Goal: Book appointment/travel/reservation

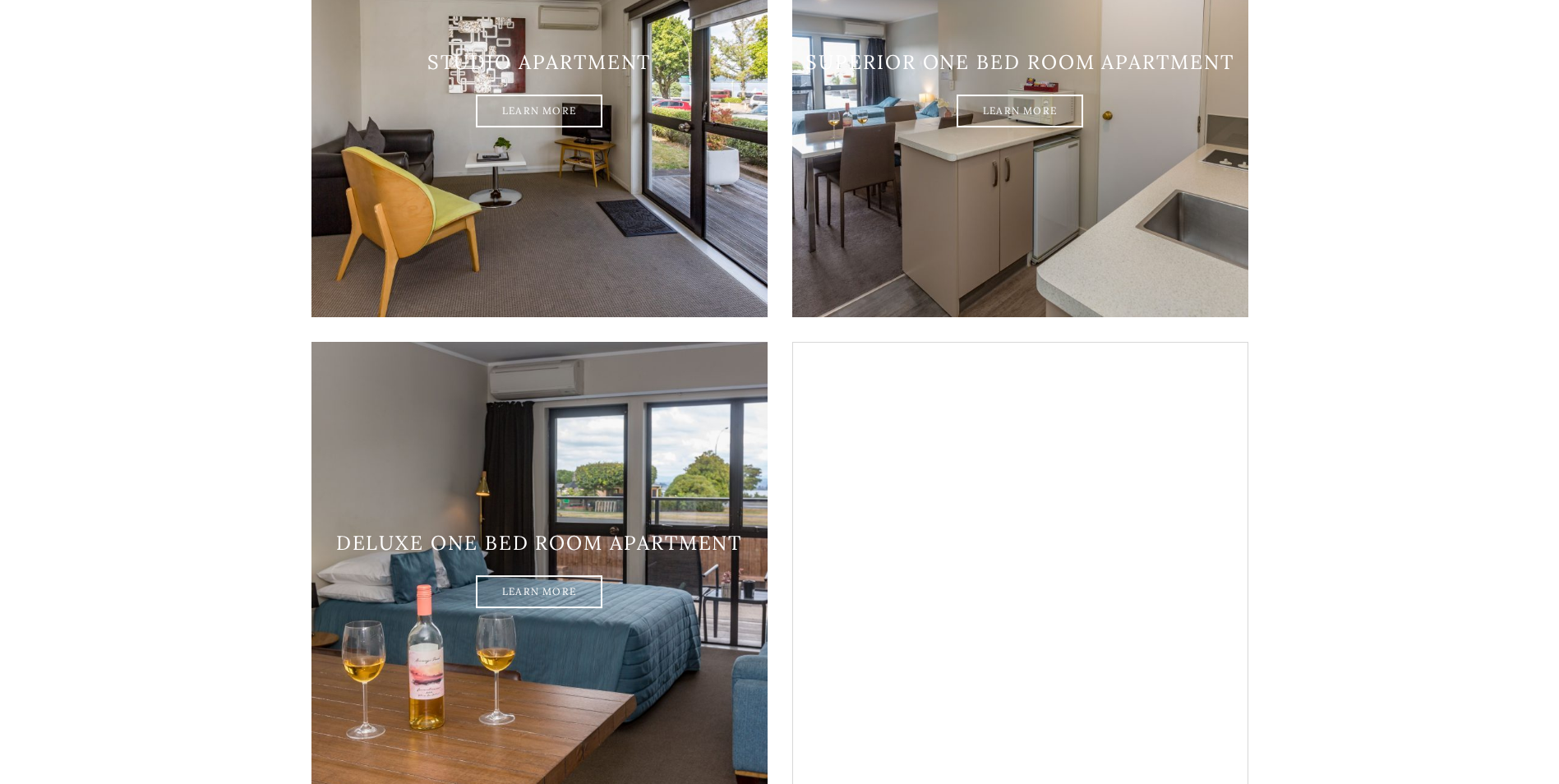
scroll to position [1040, 0]
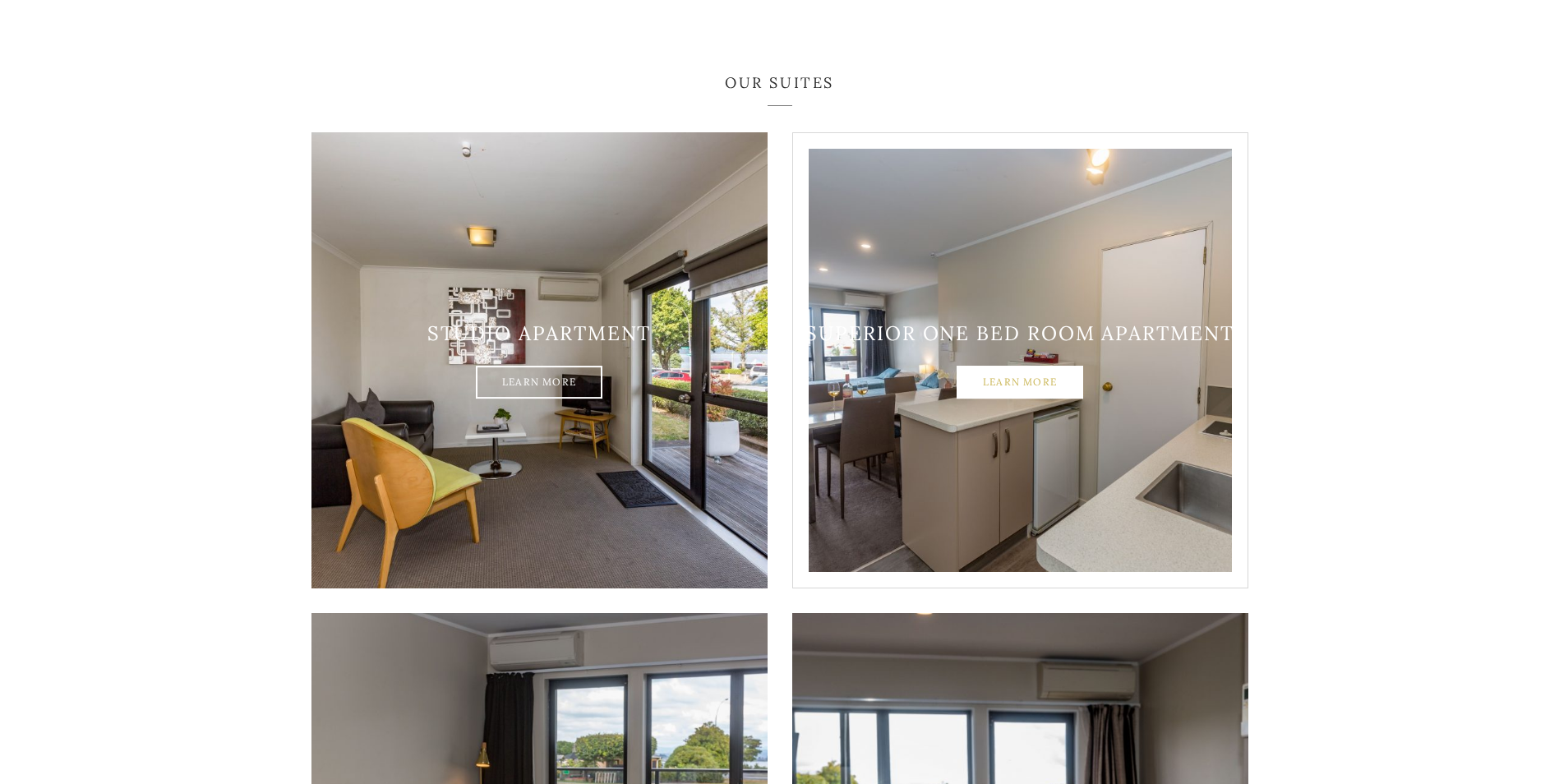
click at [1010, 366] on link "Learn More" at bounding box center [1021, 382] width 127 height 33
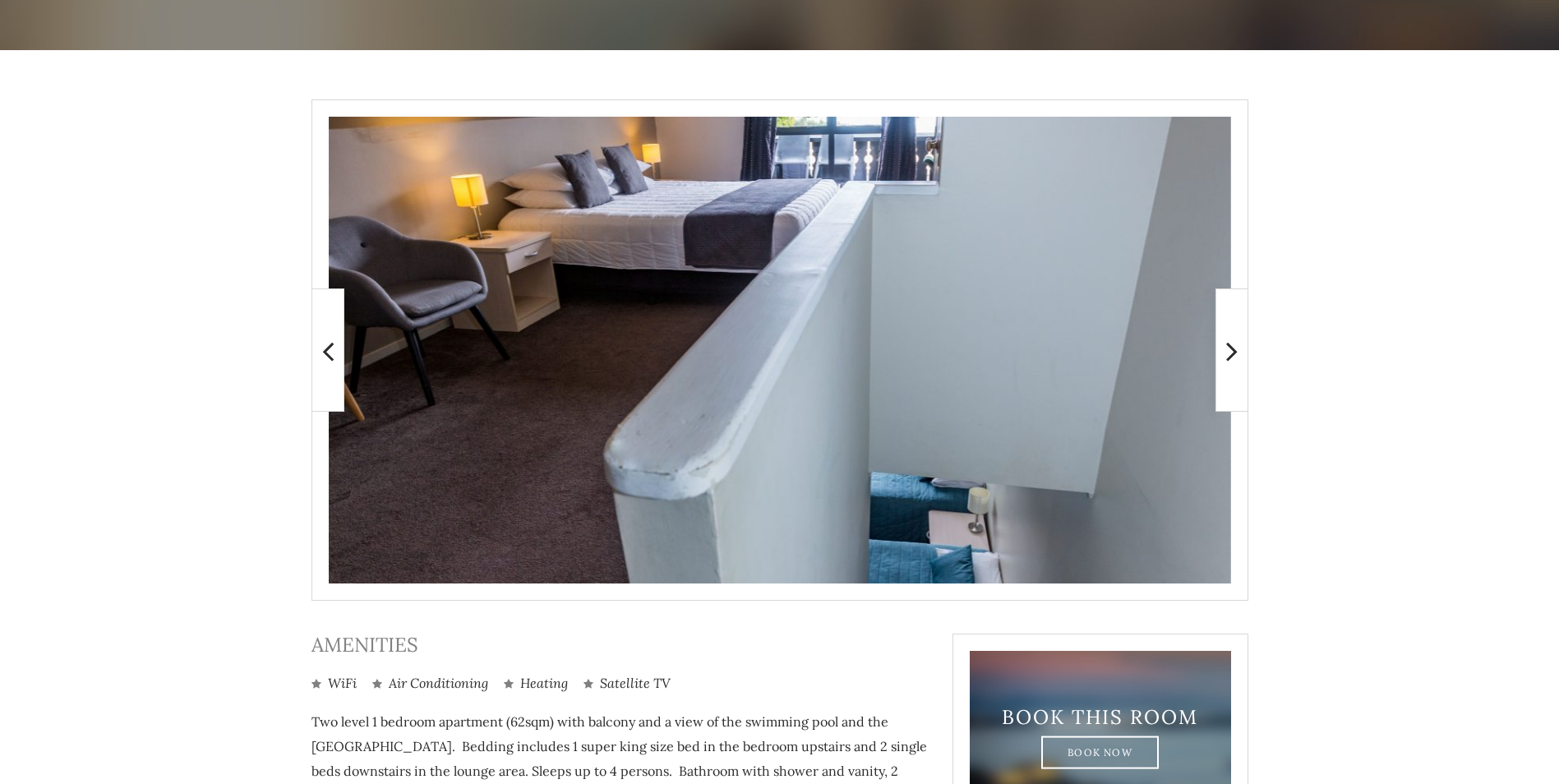
scroll to position [247, 0]
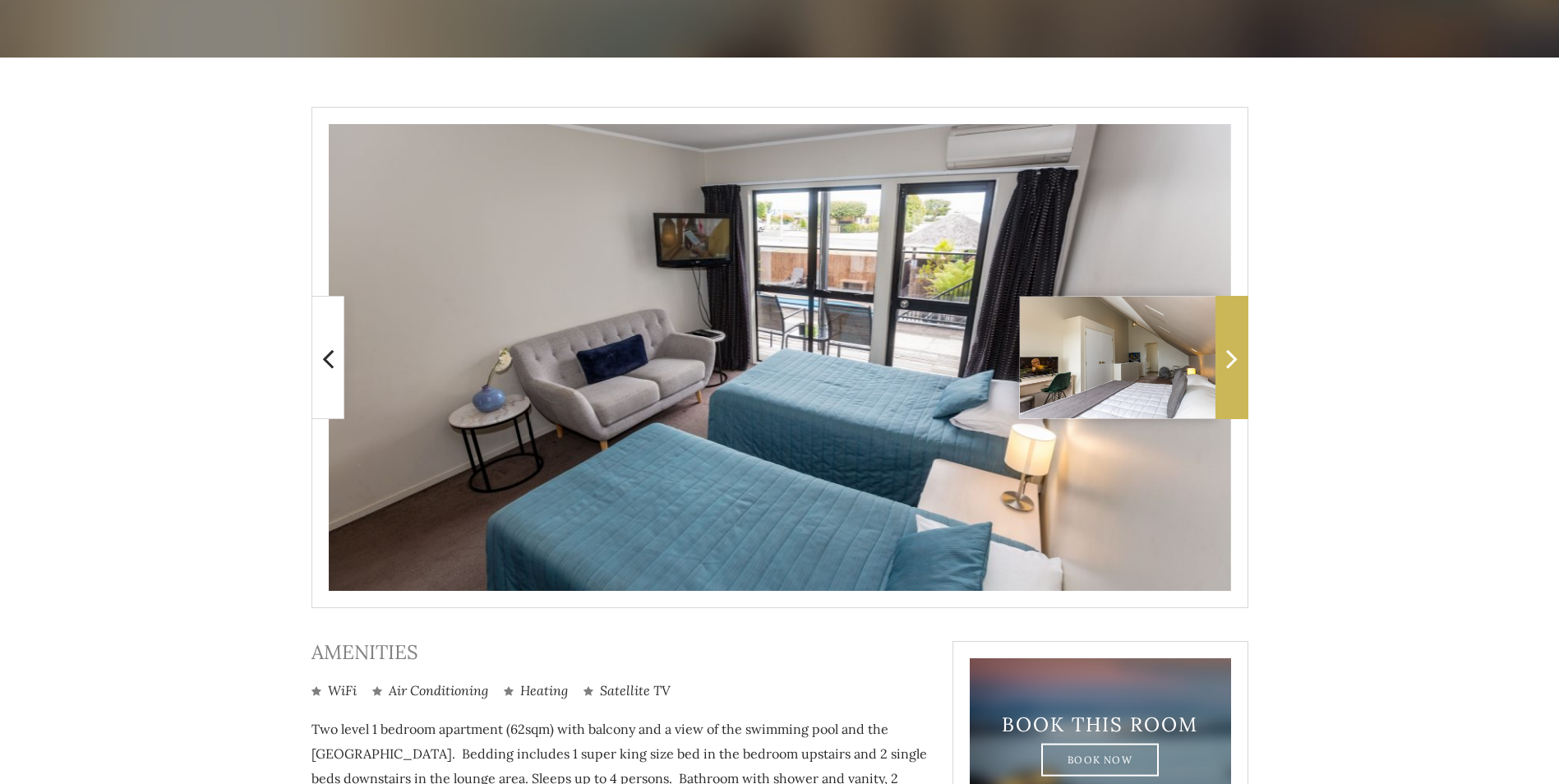
click at [1233, 351] on icon at bounding box center [1231, 358] width 11 height 33
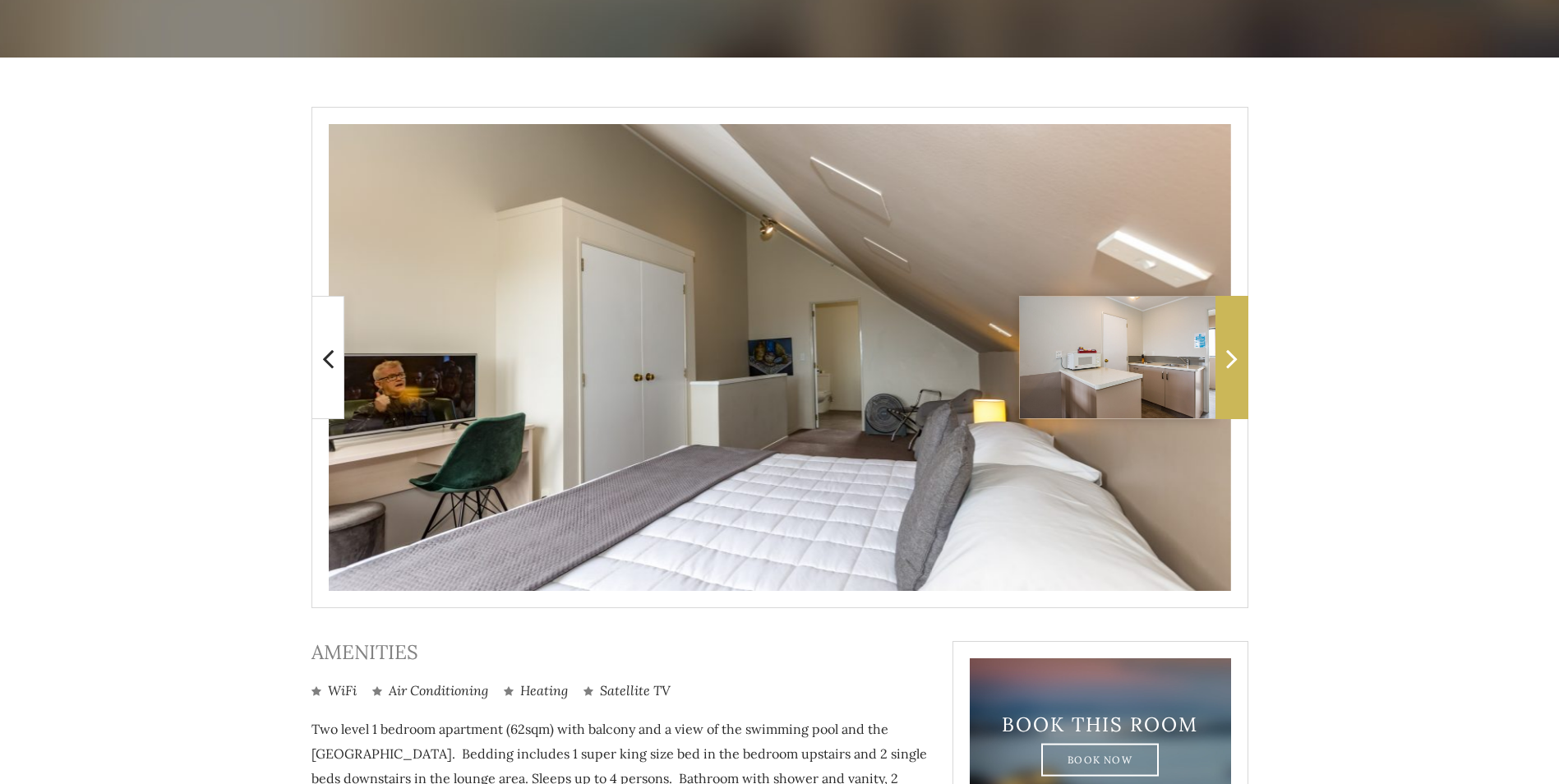
click at [1229, 355] on icon at bounding box center [1231, 358] width 11 height 33
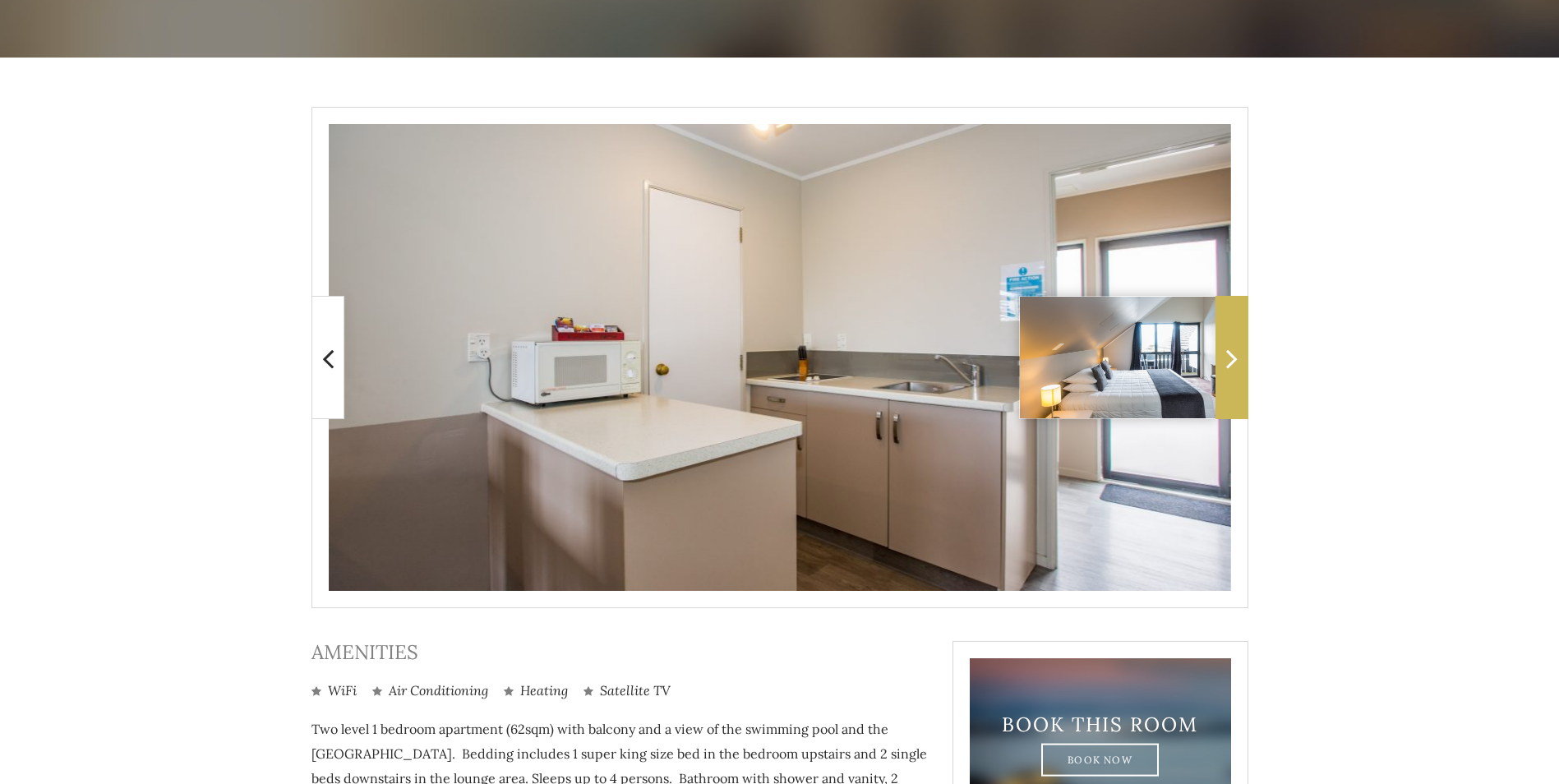
click at [1229, 355] on icon at bounding box center [1231, 358] width 11 height 33
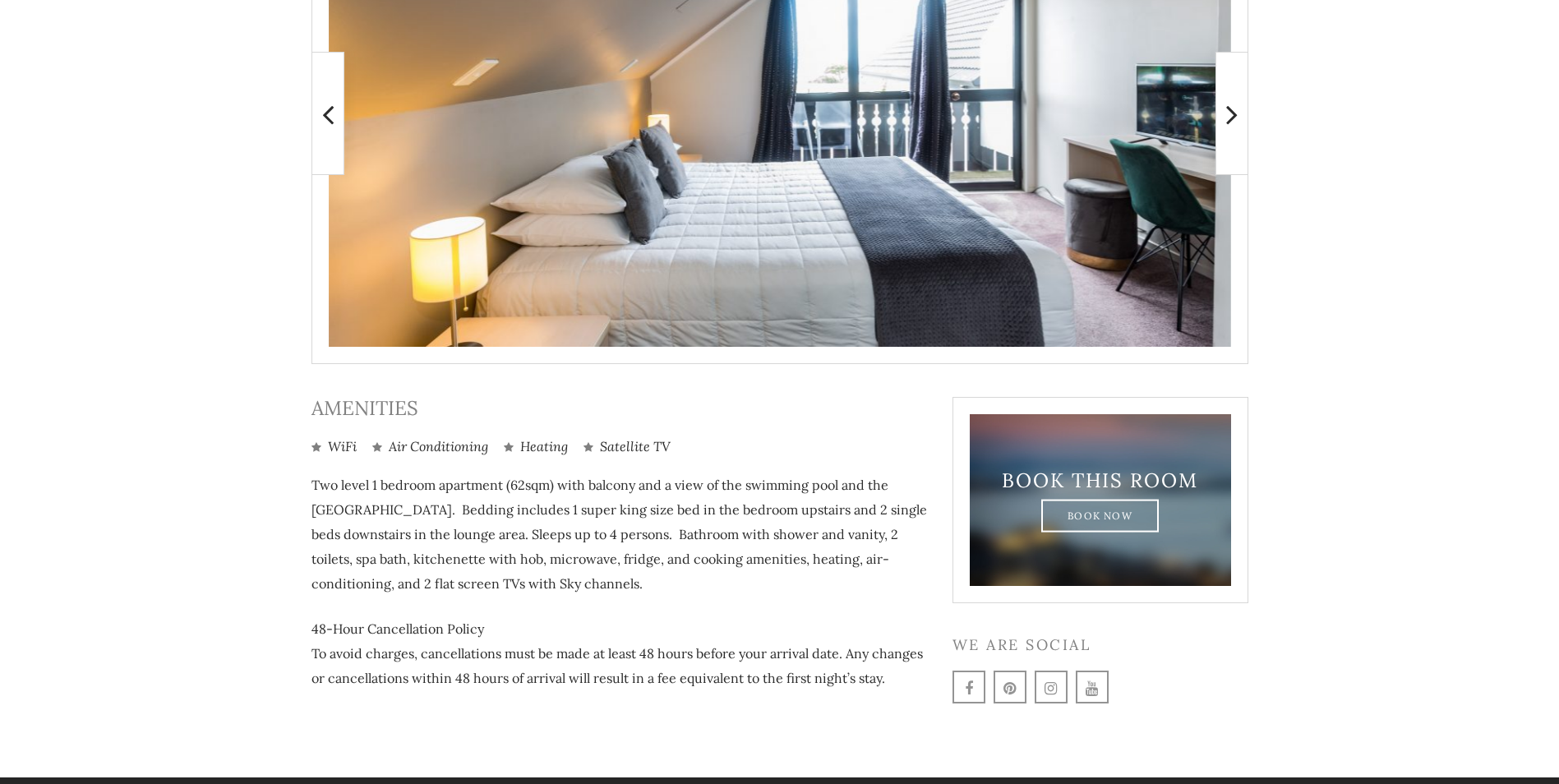
scroll to position [521, 0]
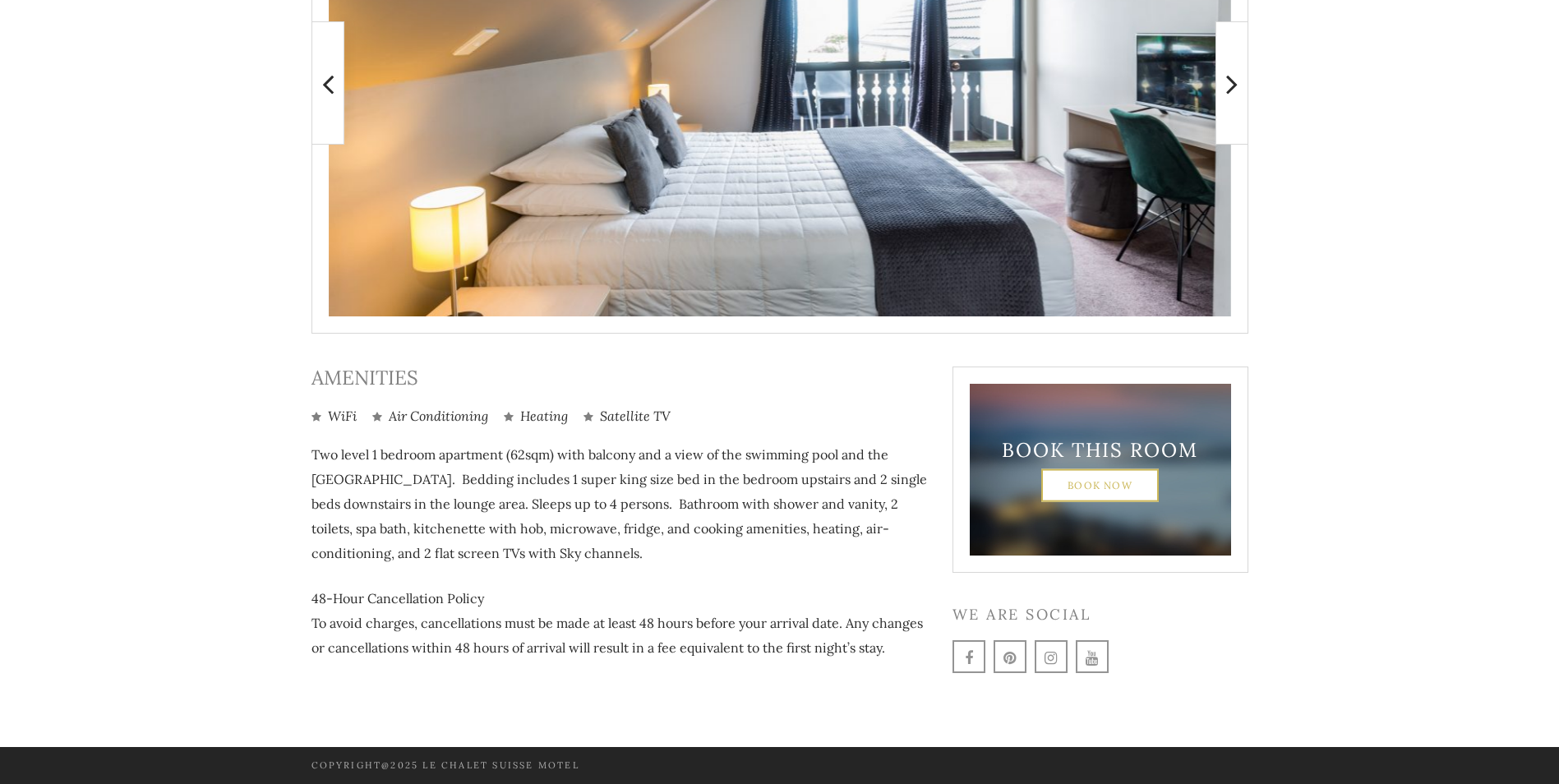
click at [1112, 479] on link "Book Now" at bounding box center [1100, 484] width 117 height 33
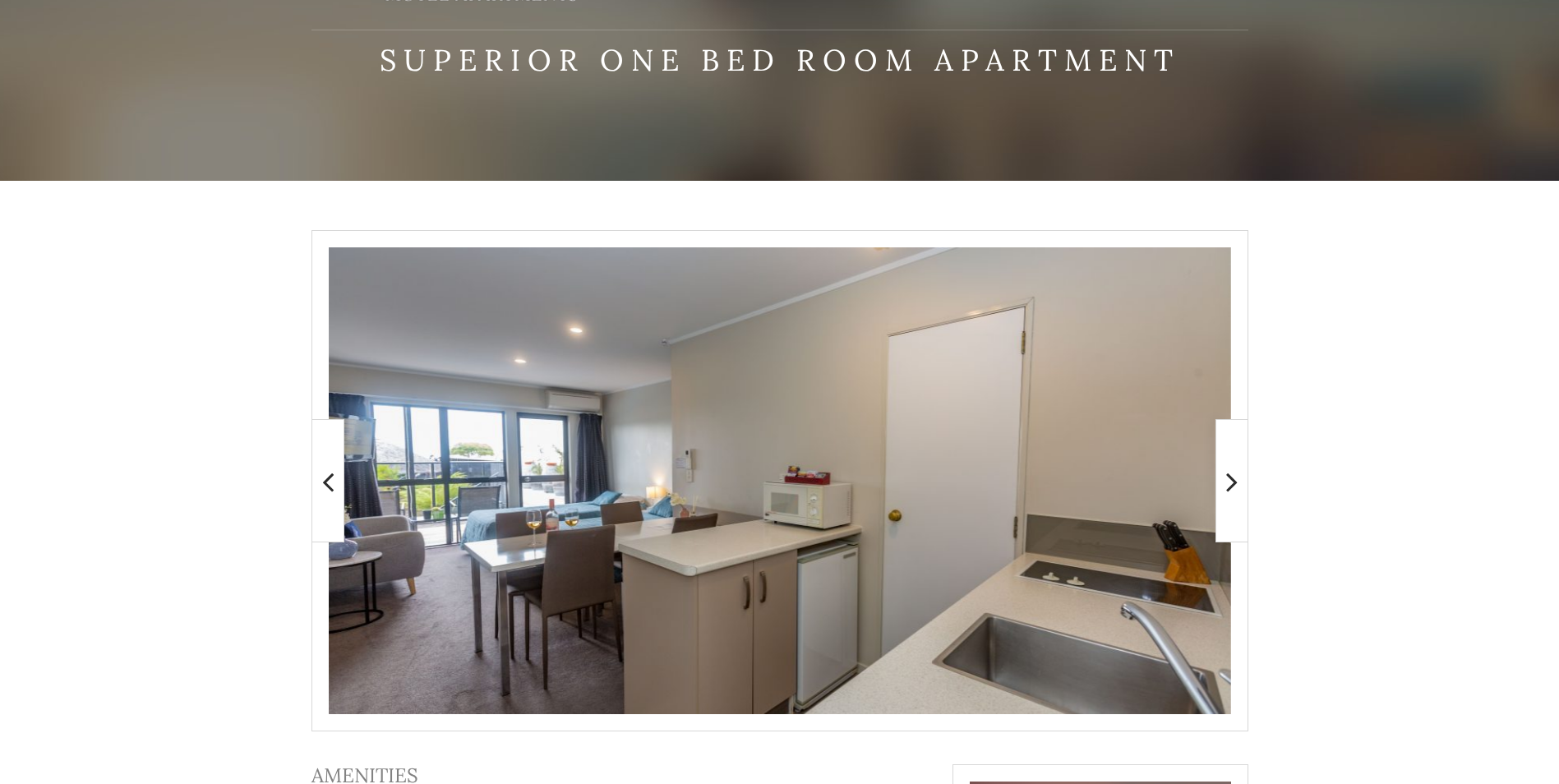
scroll to position [0, 0]
